Goal: Transaction & Acquisition: Book appointment/travel/reservation

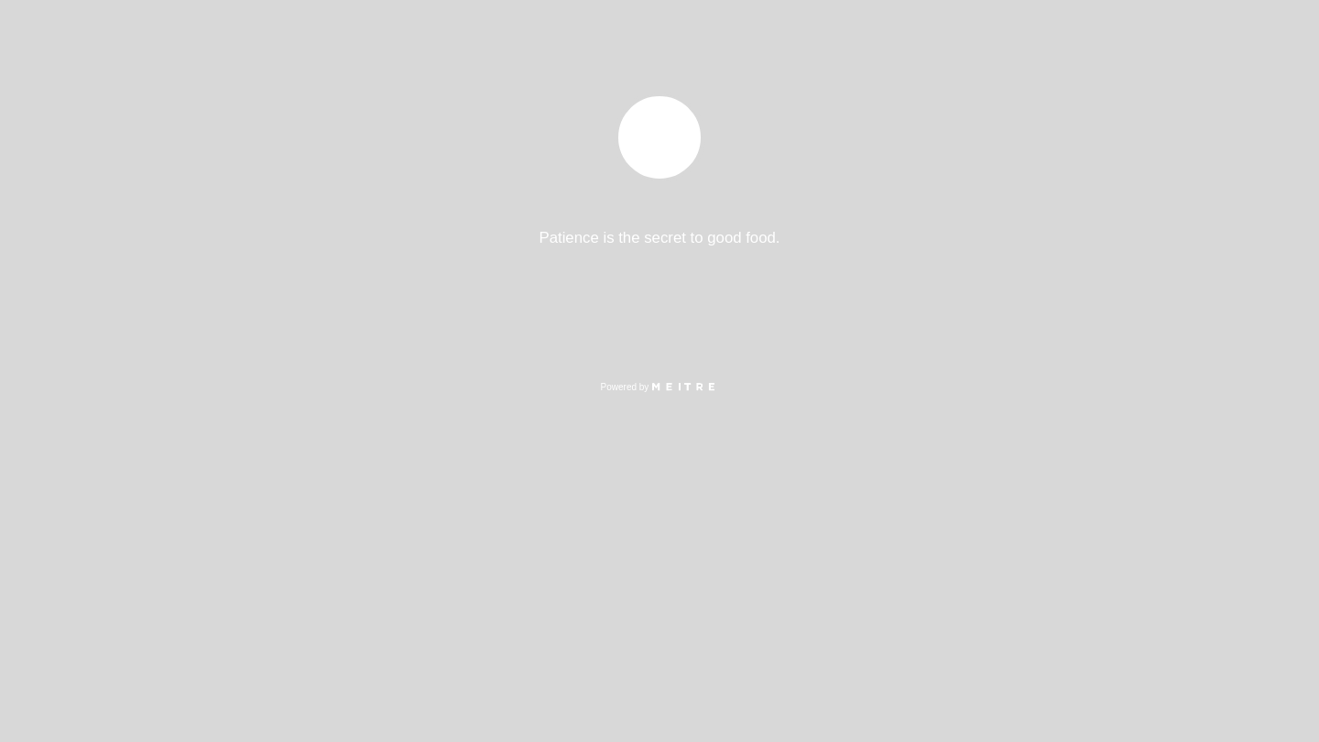
select select "pt"
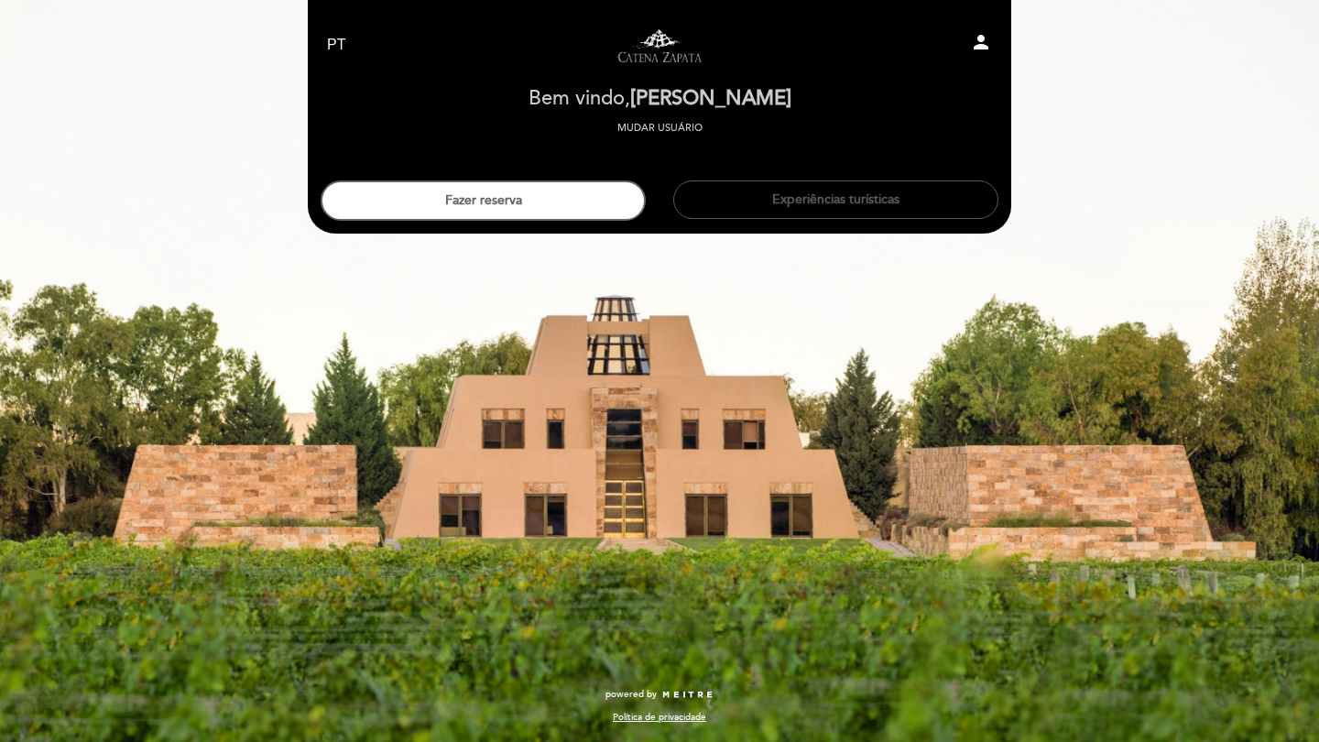
click at [857, 206] on button "Experiências turísticas" at bounding box center [835, 199] width 325 height 38
click at [981, 46] on icon "person" at bounding box center [981, 42] width 22 height 22
select select "pt"
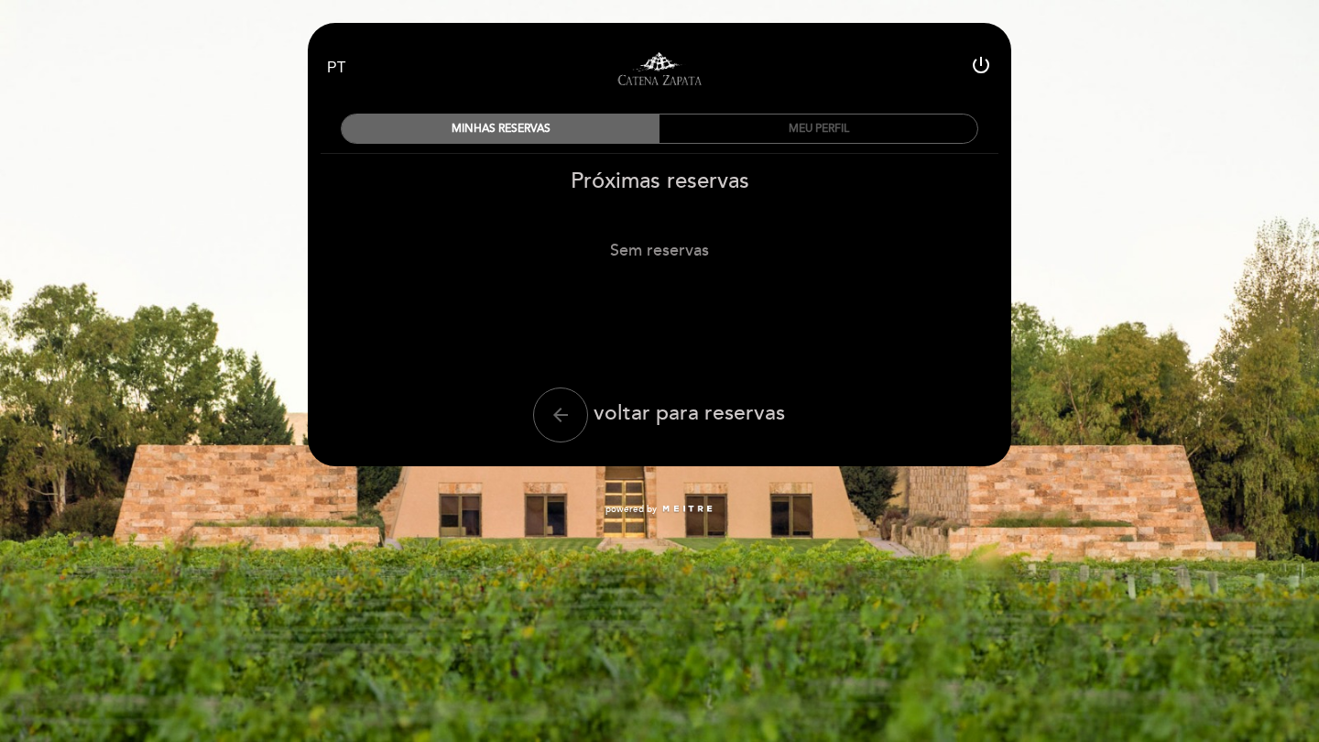
click at [805, 134] on div "MEU PERFIL" at bounding box center [818, 128] width 318 height 28
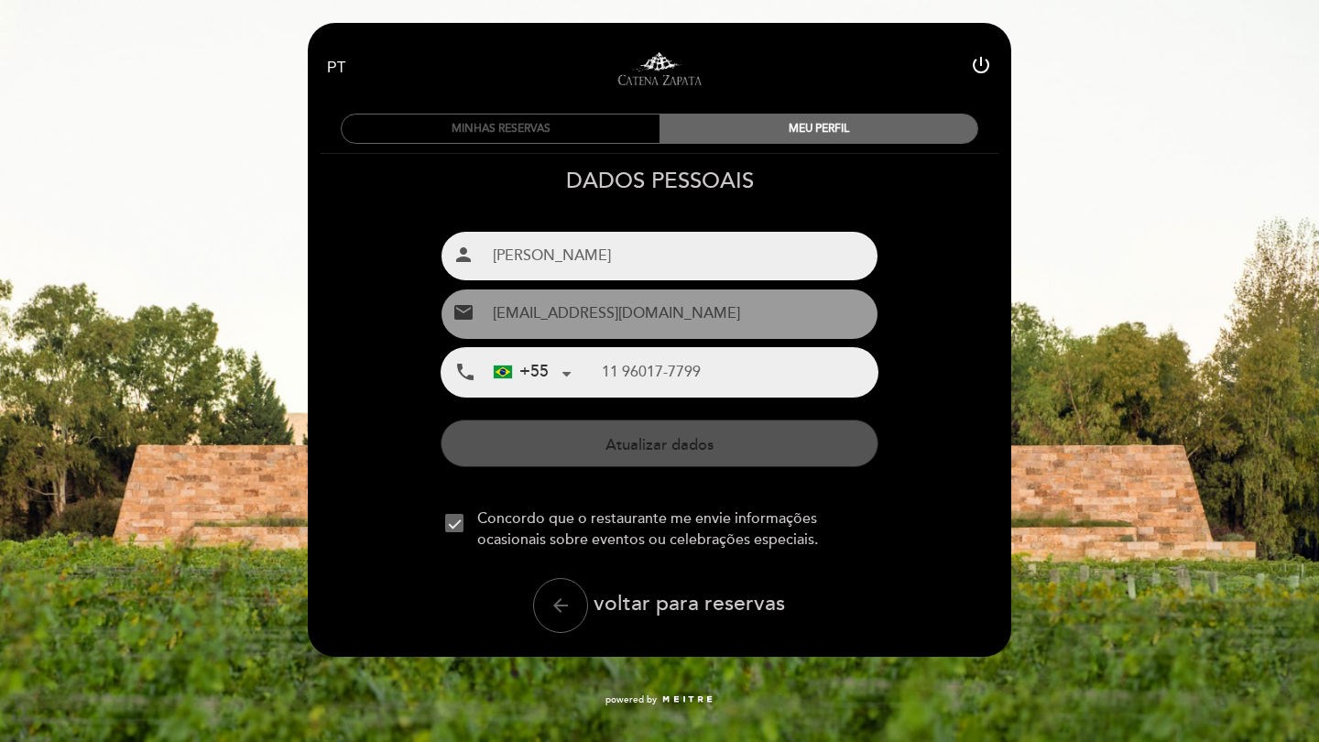
click at [566, 136] on div "MINHAS RESERVAS" at bounding box center [501, 128] width 318 height 28
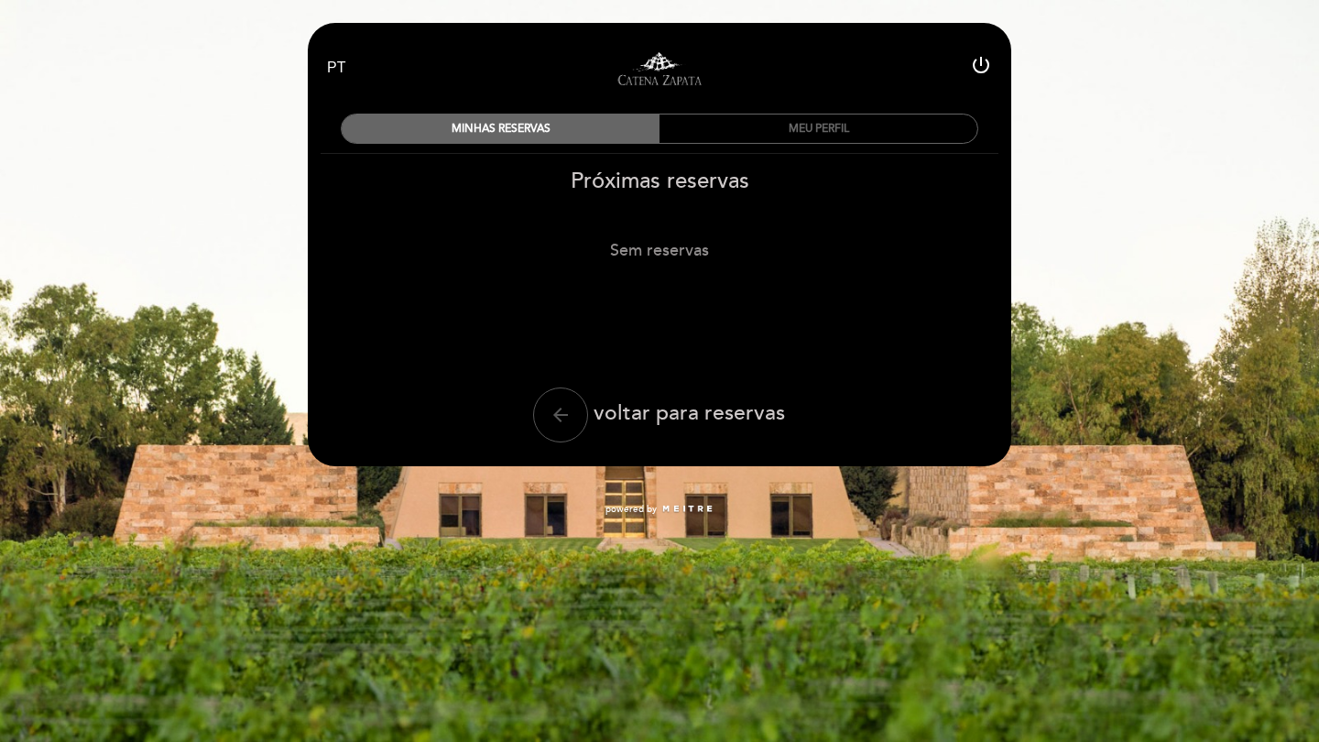
click at [567, 414] on icon "arrow_back" at bounding box center [560, 415] width 22 height 22
select select "pt"
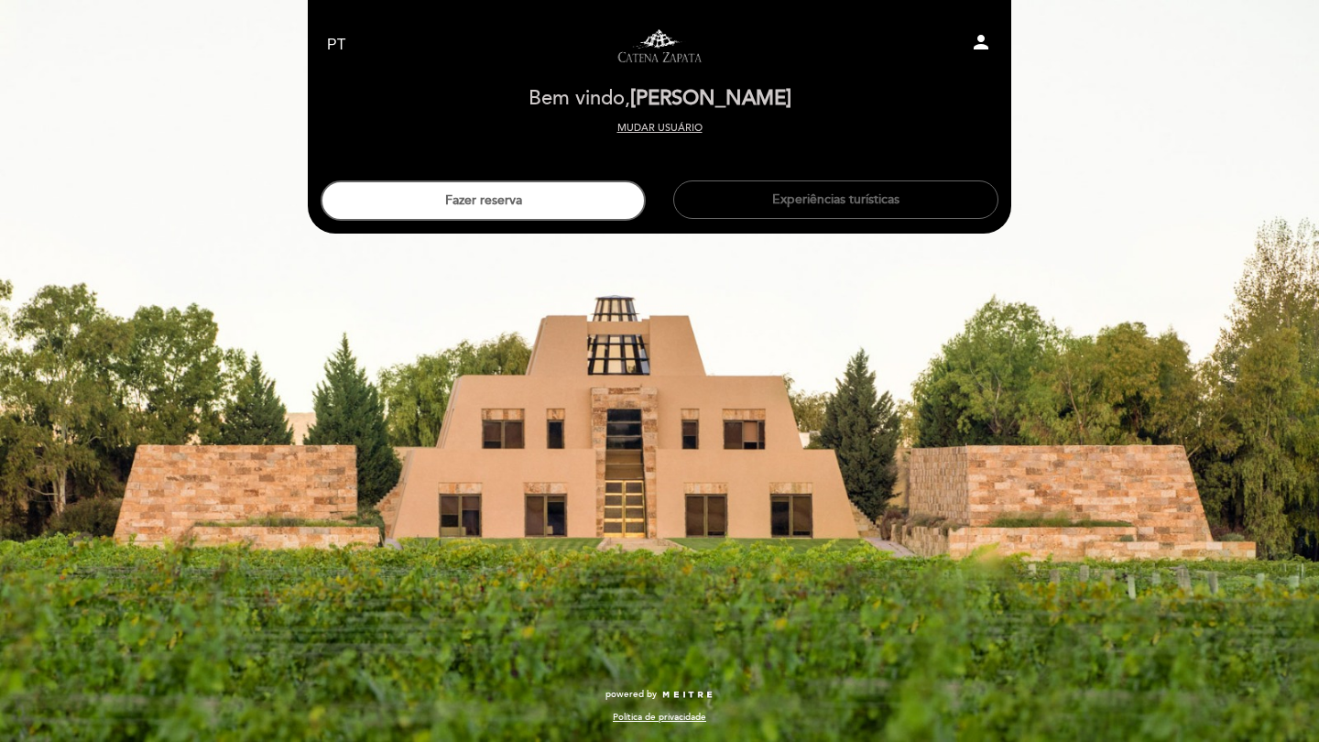
click at [676, 130] on button "Mudar usuário" at bounding box center [660, 128] width 96 height 16
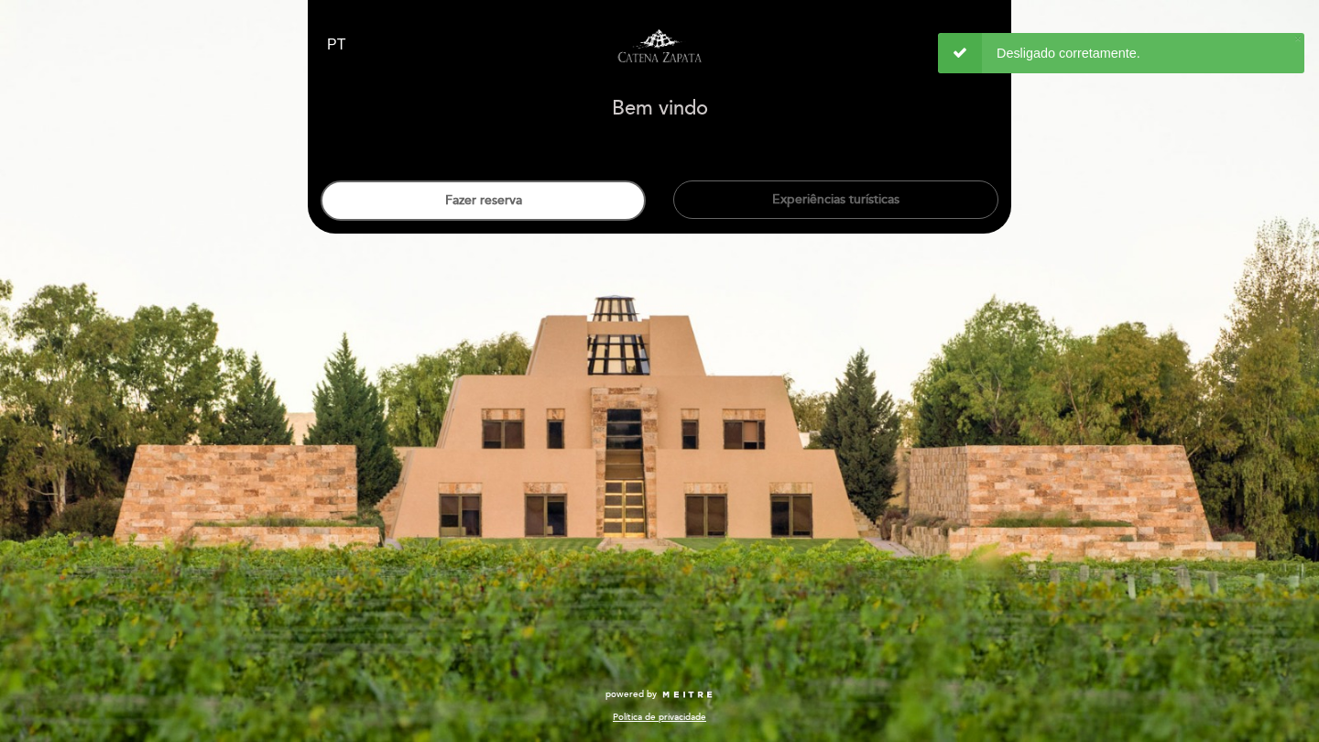
click at [870, 151] on div "Bem vindo Bem vindo, Mudar usuário Fazer reserva Experiências turísticas" at bounding box center [659, 155] width 678 height 132
click at [1057, 114] on div "EN ES PT Visitas y degustaciones en La Pirámide person Bem vindo Bem vindo, Mud…" at bounding box center [659, 371] width 1319 height 742
click at [978, 27] on div "EN ES PT Visitas y degustaciones en La Pirámide person" at bounding box center [659, 45] width 692 height 64
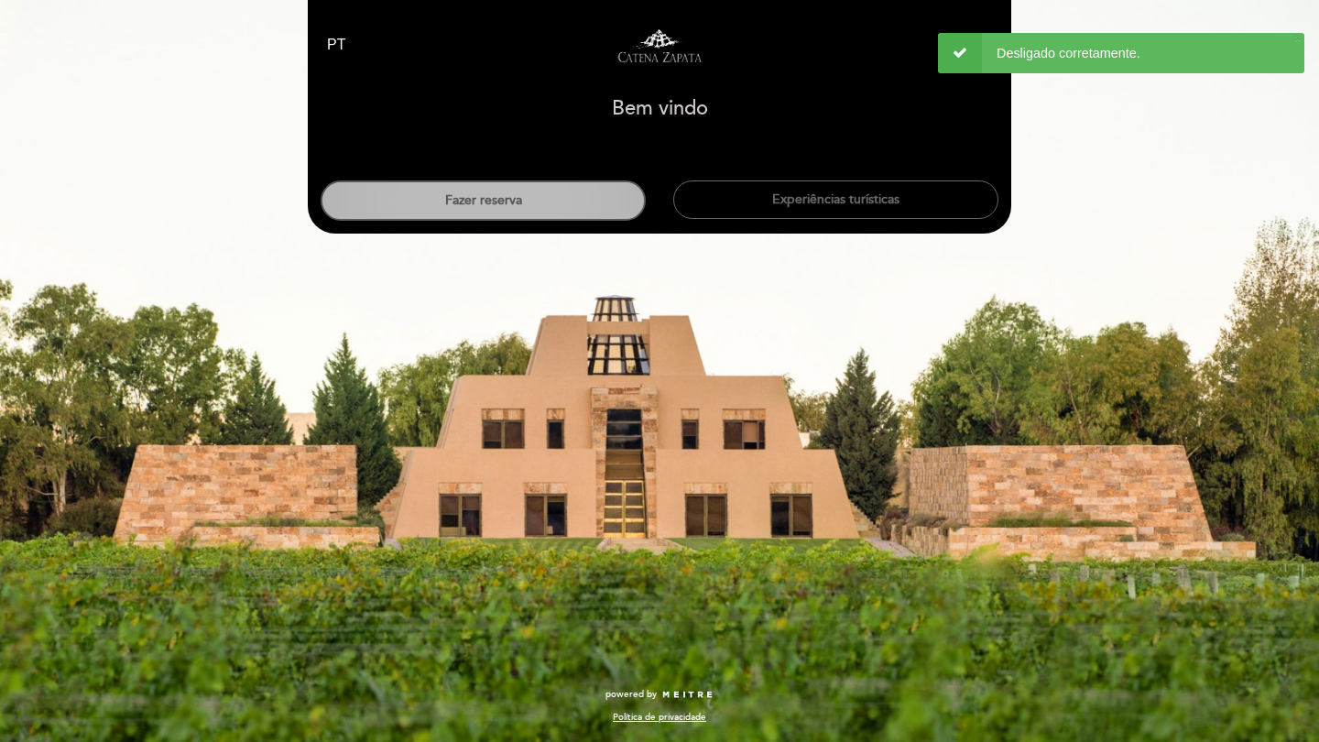
click at [568, 205] on button "Fazer reserva" at bounding box center [482, 200] width 325 height 40
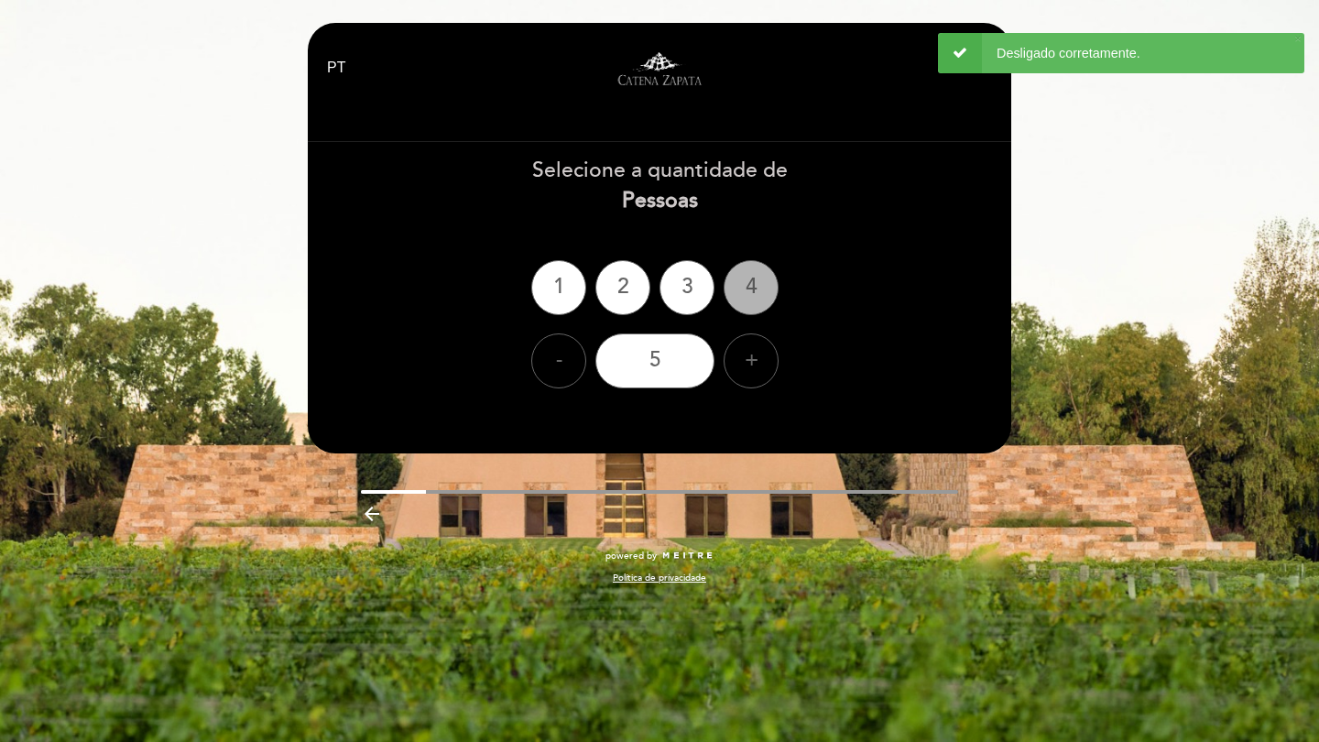
click at [751, 291] on div "4" at bounding box center [750, 287] width 55 height 55
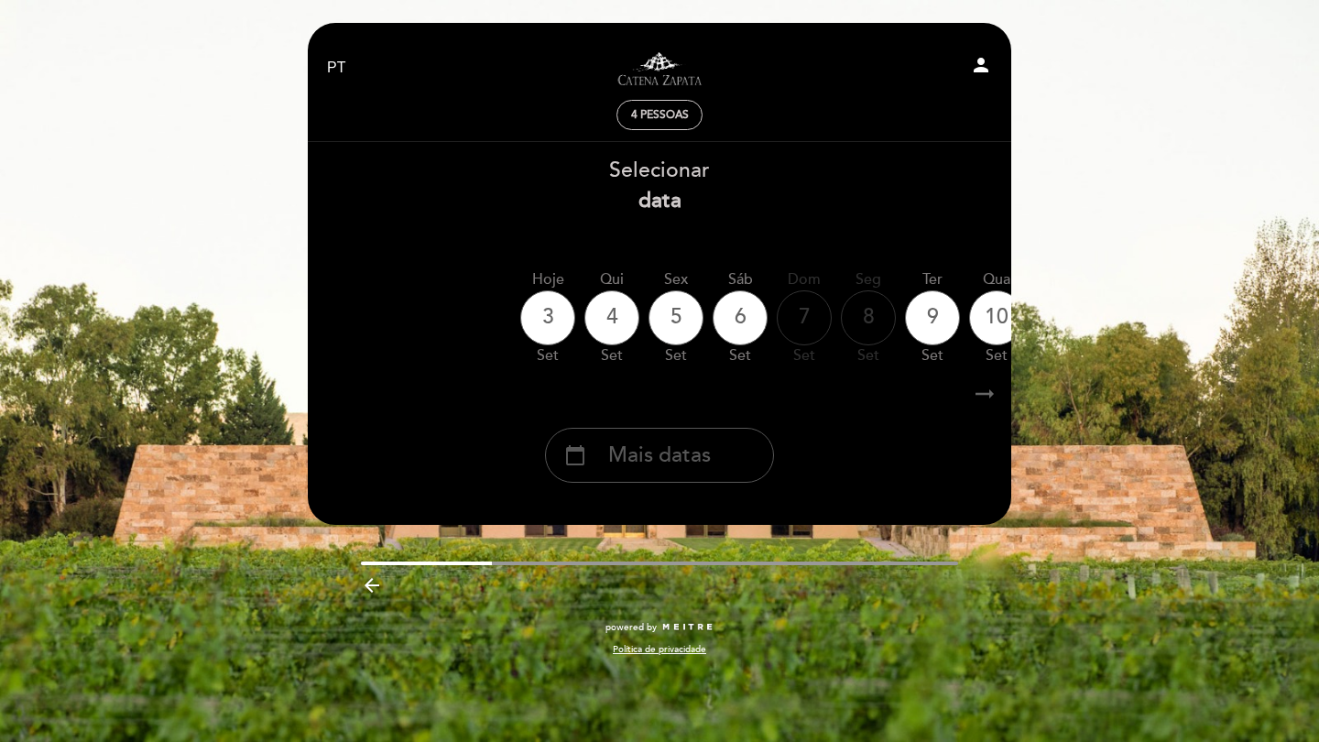
click at [705, 469] on div "calendar_today Mais datas" at bounding box center [659, 455] width 229 height 55
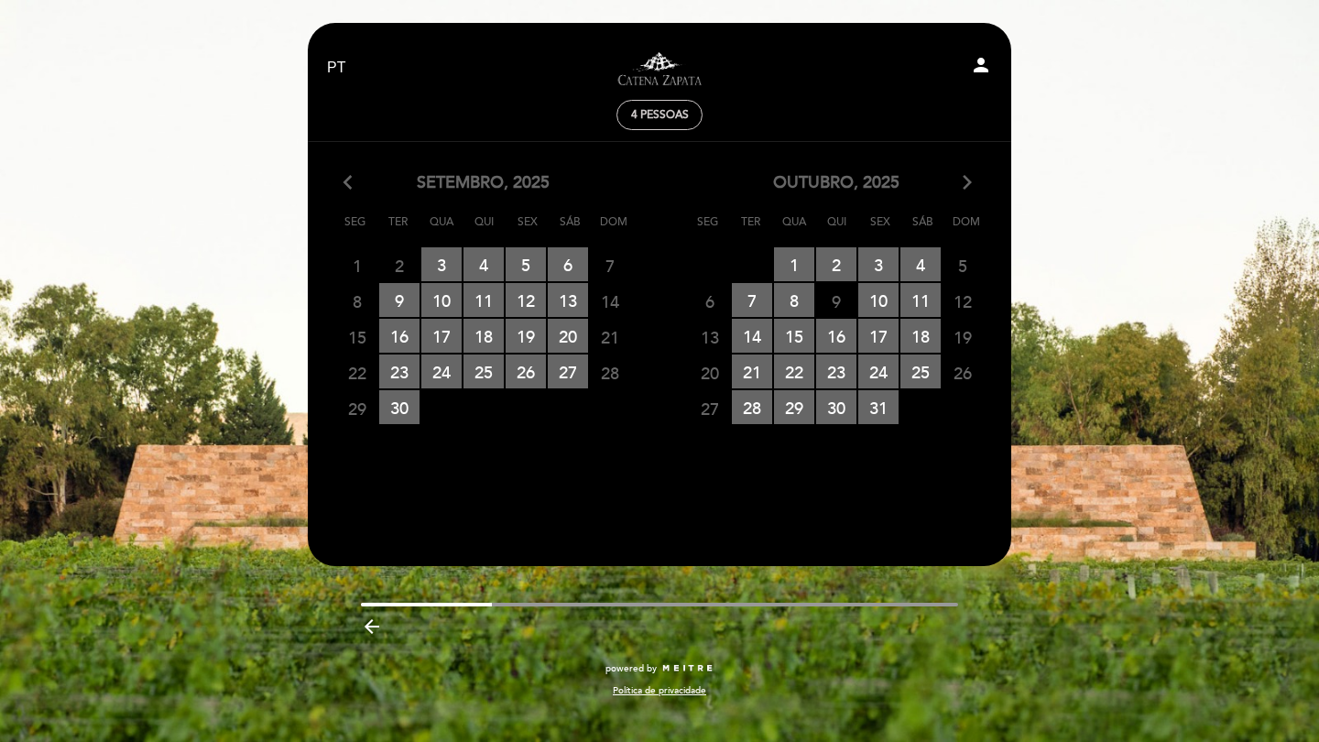
click at [964, 184] on icon "arrow_forward_ios" at bounding box center [967, 183] width 16 height 24
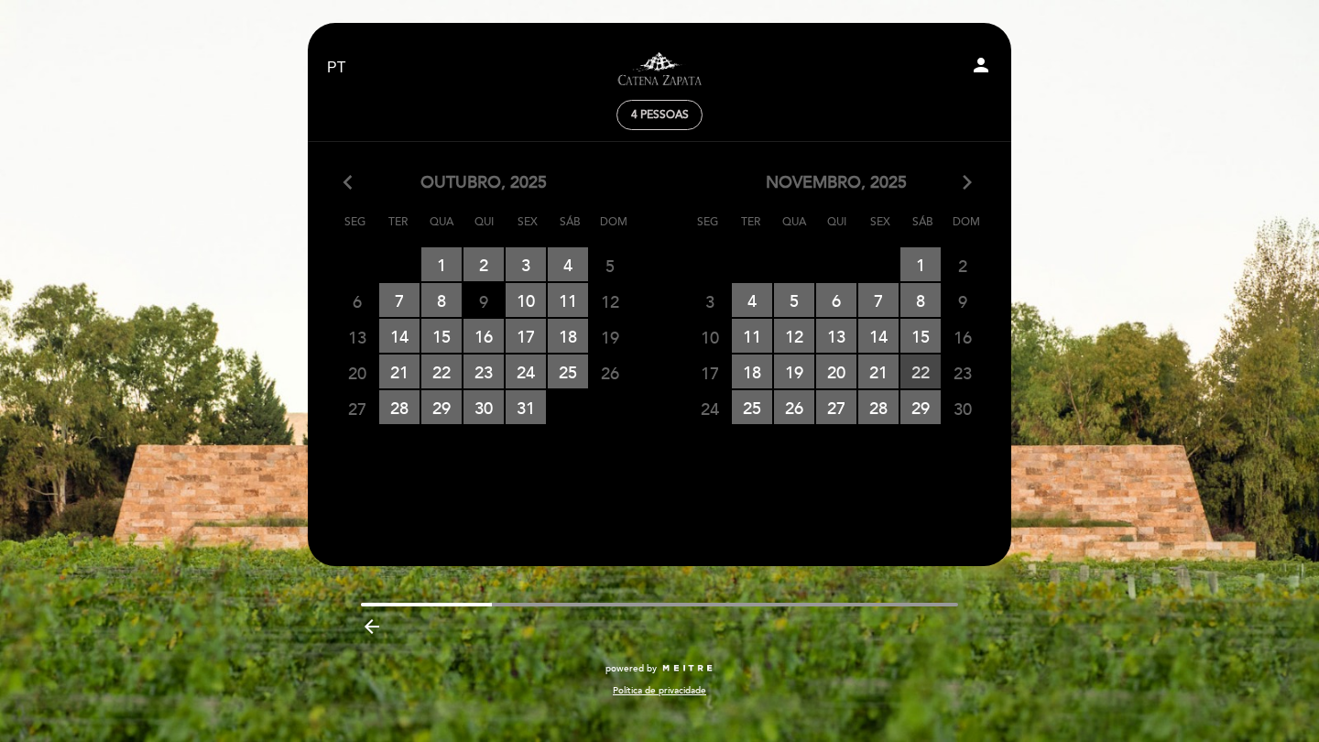
click at [915, 371] on span "22 RESERVAS DISPONÍVEIS" at bounding box center [920, 371] width 40 height 34
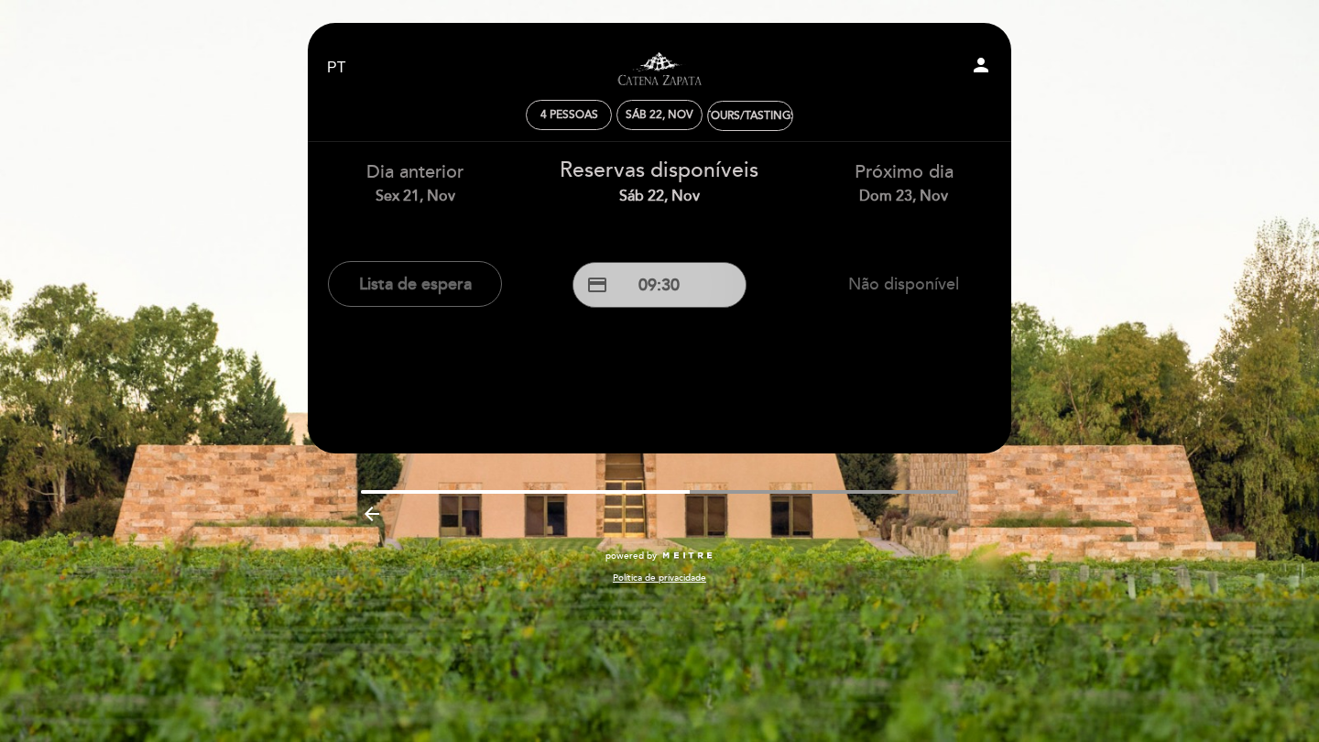
click at [652, 289] on button "credit_card 09:30" at bounding box center [659, 285] width 174 height 46
